Goal: Entertainment & Leisure: Consume media (video, audio)

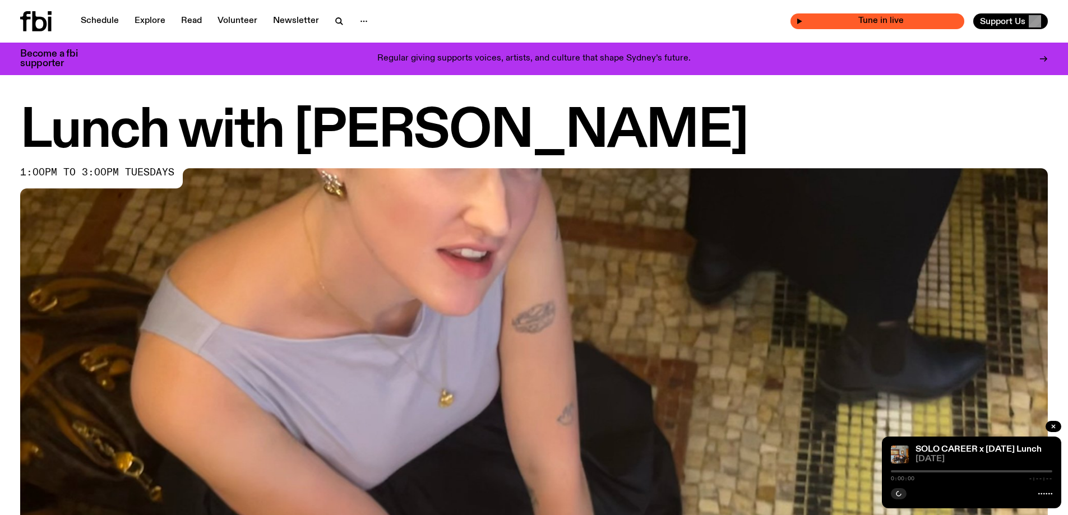
click at [803, 19] on icon "button" at bounding box center [799, 21] width 7 height 7
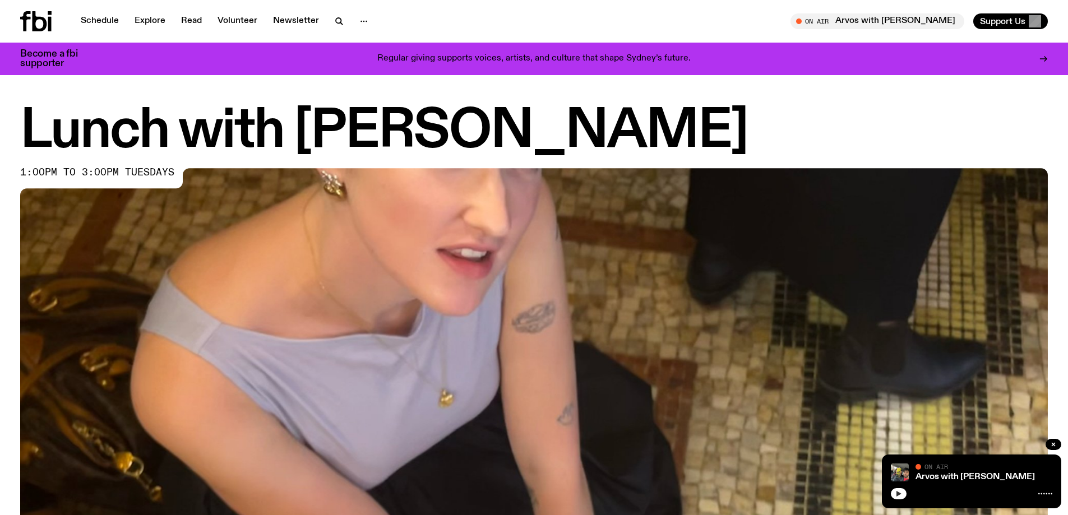
click at [903, 493] on button "button" at bounding box center [899, 493] width 16 height 11
click at [970, 479] on link "Arvos with [PERSON_NAME]" at bounding box center [974, 476] width 119 height 9
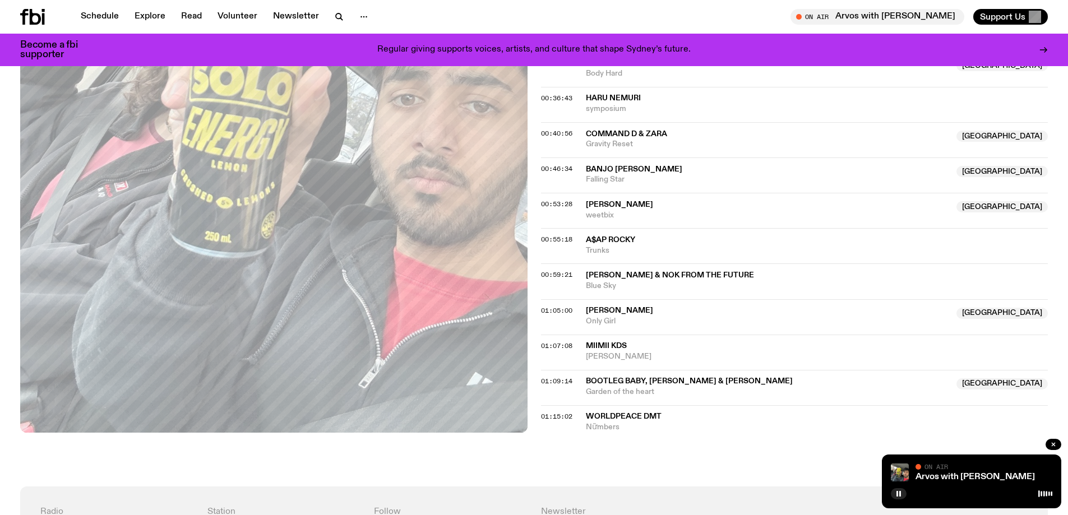
scroll to position [617, 0]
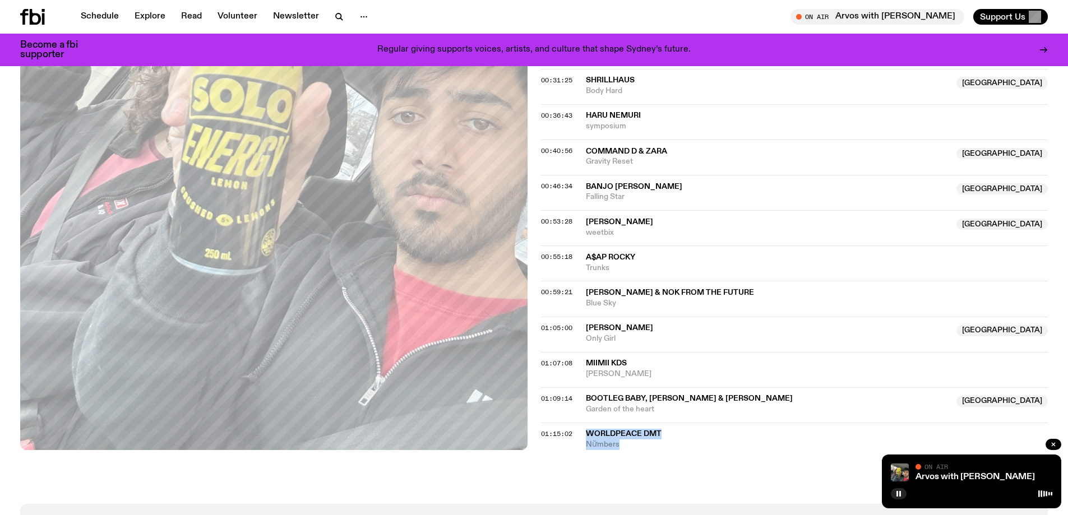
drag, startPoint x: 634, startPoint y: 450, endPoint x: 572, endPoint y: 427, distance: 66.3
click at [572, 427] on div "On Air Now On Rotation running off energy drinks and heat (musical) Tracklist M…" at bounding box center [534, 52] width 1068 height 904
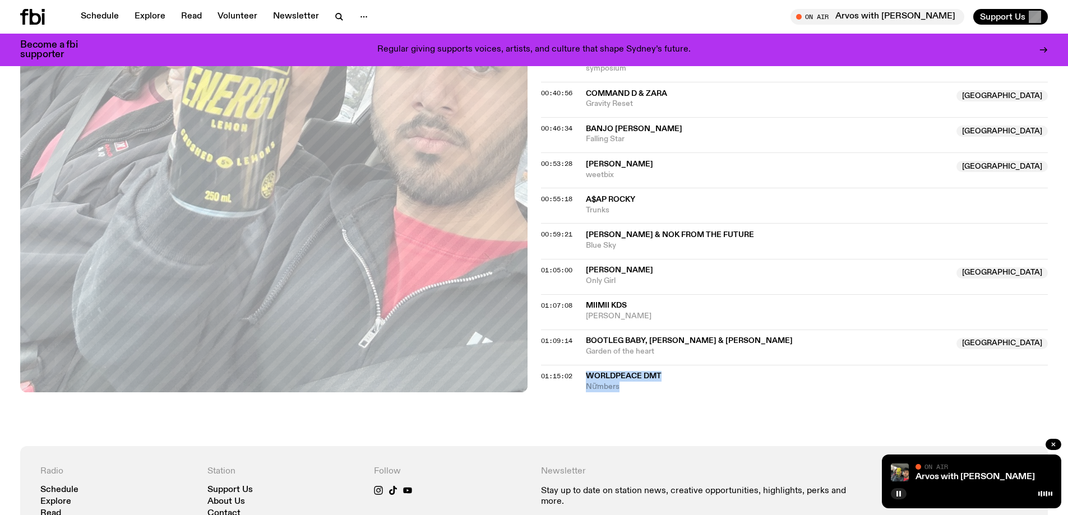
scroll to position [729, 0]
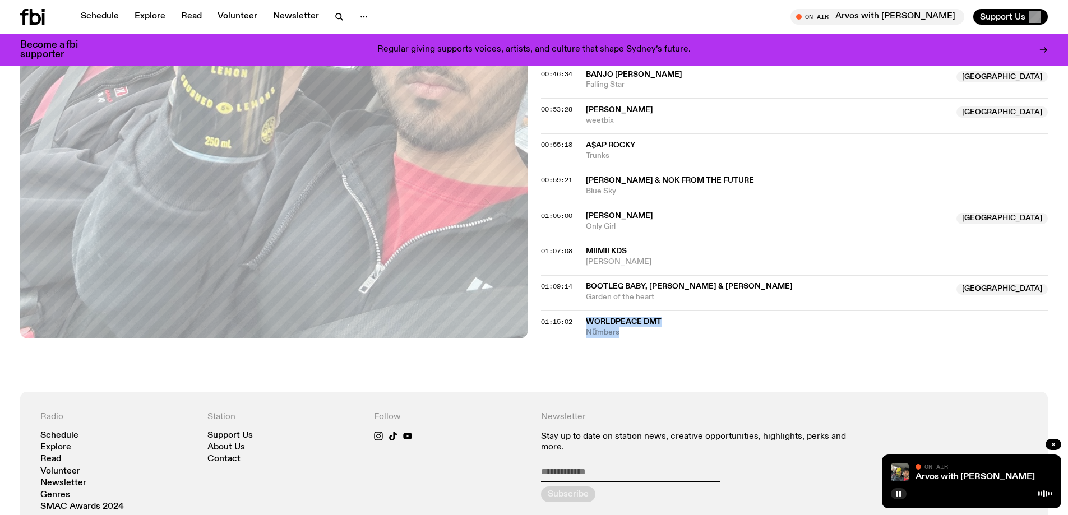
copy div "Worldpeace DMT Nữmbers"
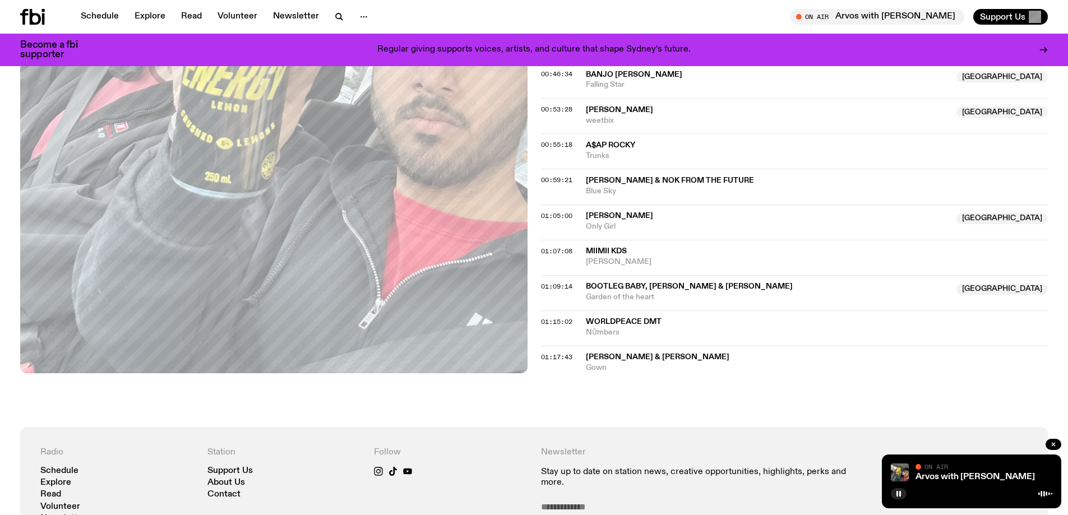
click at [889, 494] on div "Arvos with [PERSON_NAME] On Air On Air" at bounding box center [971, 482] width 179 height 54
click at [899, 495] on rect "button" at bounding box center [900, 494] width 2 height 6
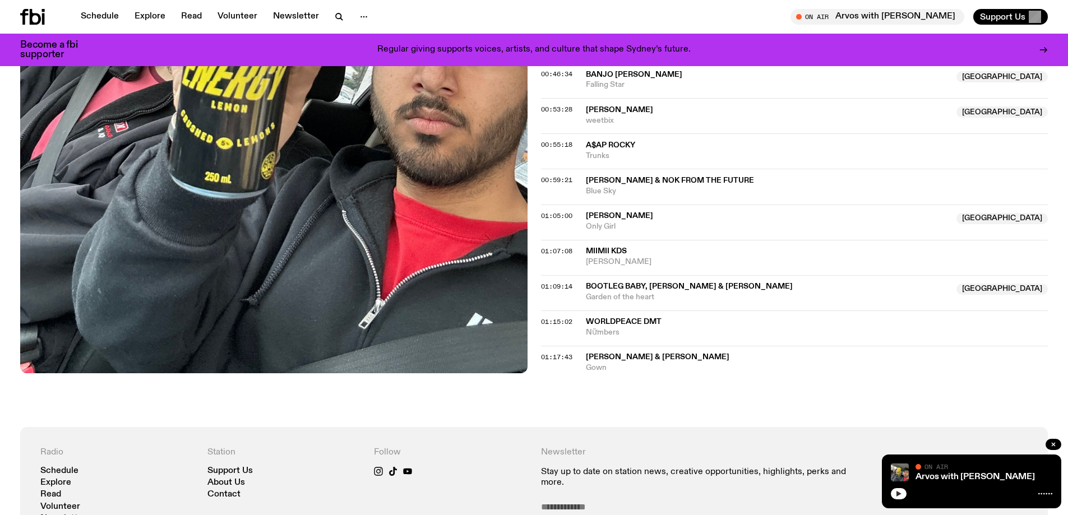
click at [898, 497] on button "button" at bounding box center [899, 493] width 16 height 11
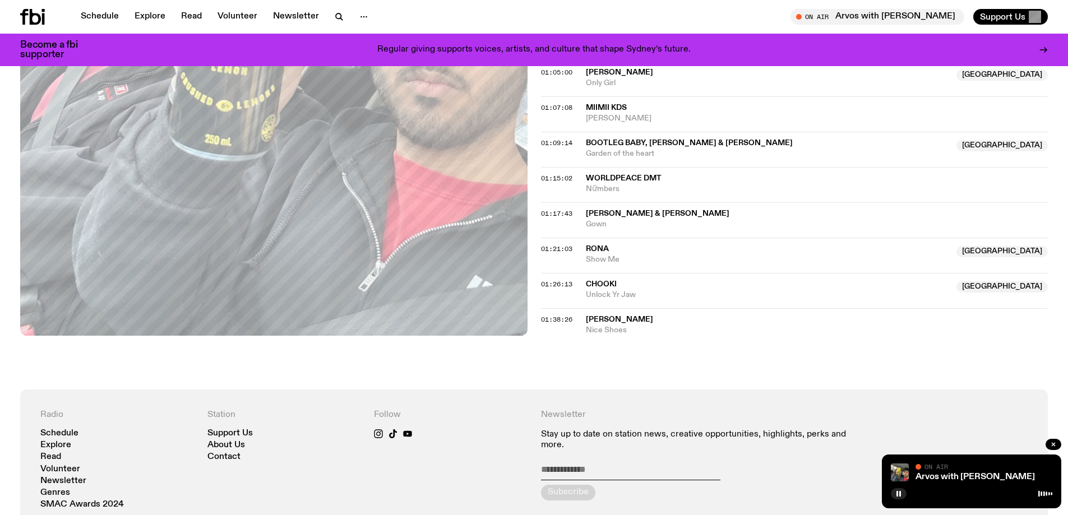
scroll to position [807, 0]
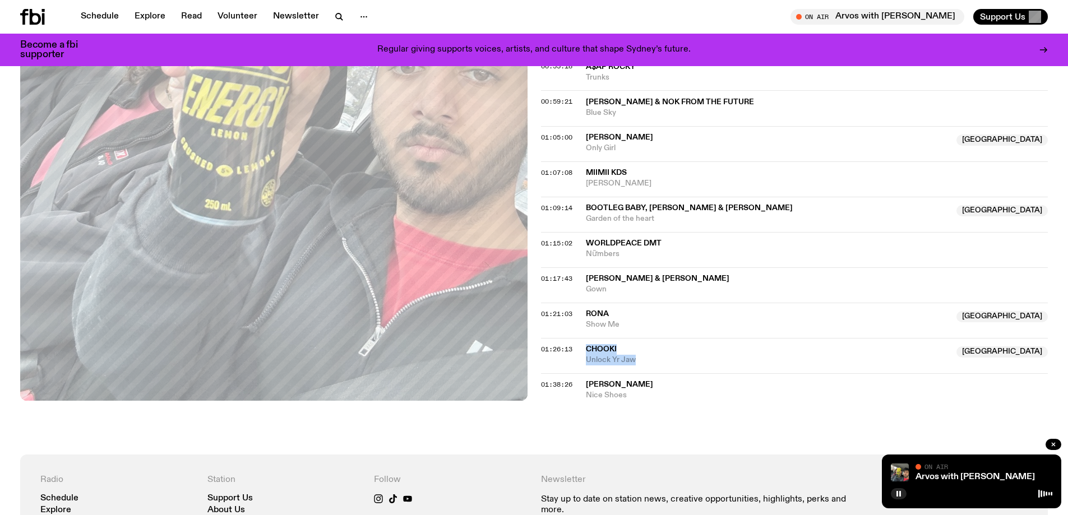
drag, startPoint x: 645, startPoint y: 361, endPoint x: 585, endPoint y: 345, distance: 62.0
click at [586, 345] on div "ChooKi [GEOGRAPHIC_DATA] Unlock Yr Jaw" at bounding box center [768, 354] width 364 height 21
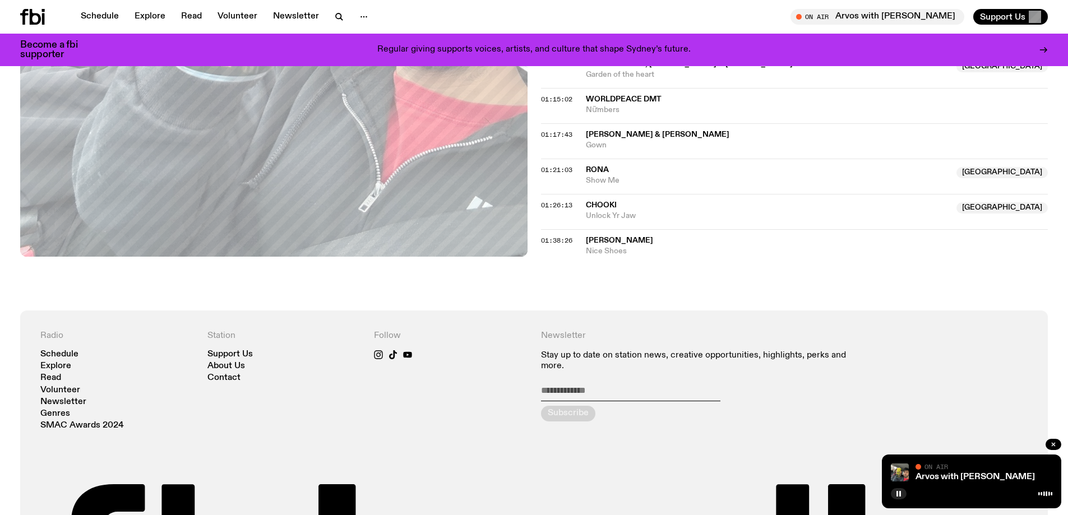
scroll to position [833, 0]
